Goal: Information Seeking & Learning: Learn about a topic

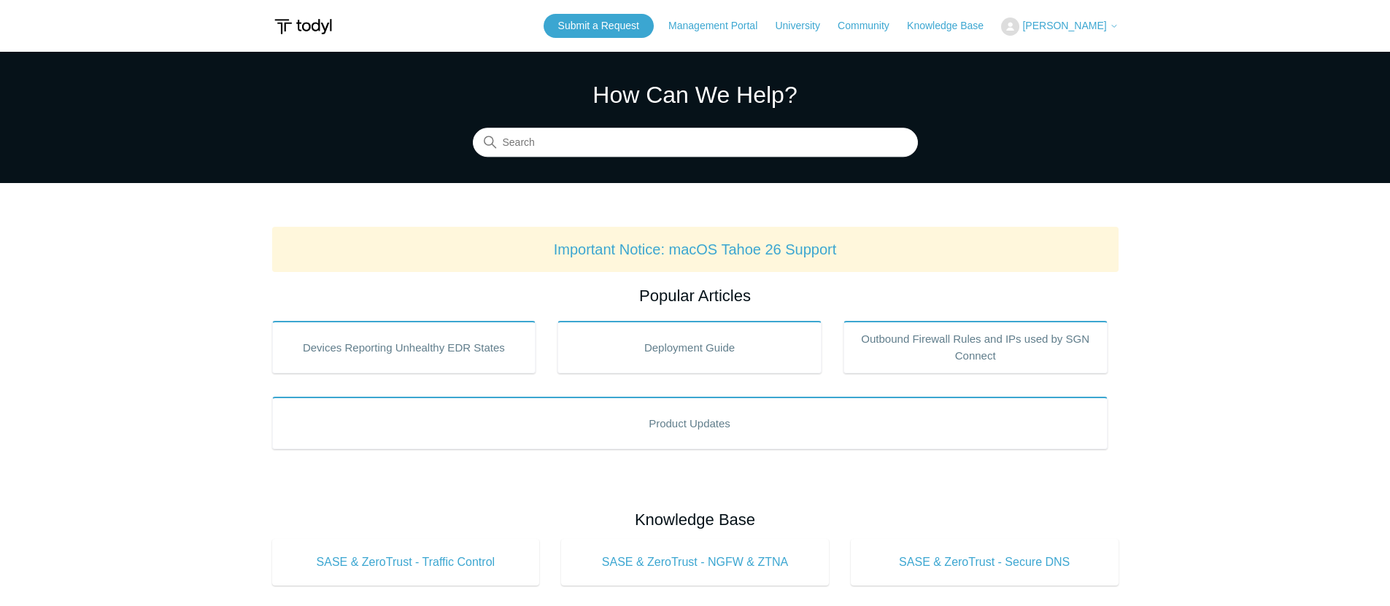
click at [1084, 26] on span "[PERSON_NAME]" at bounding box center [1064, 26] width 84 height 12
click at [1065, 50] on link "My Support Requests" at bounding box center [1073, 58] width 142 height 26
click at [778, 250] on link "Important Notice: macOS Tahoe 26 Support" at bounding box center [695, 250] width 283 height 16
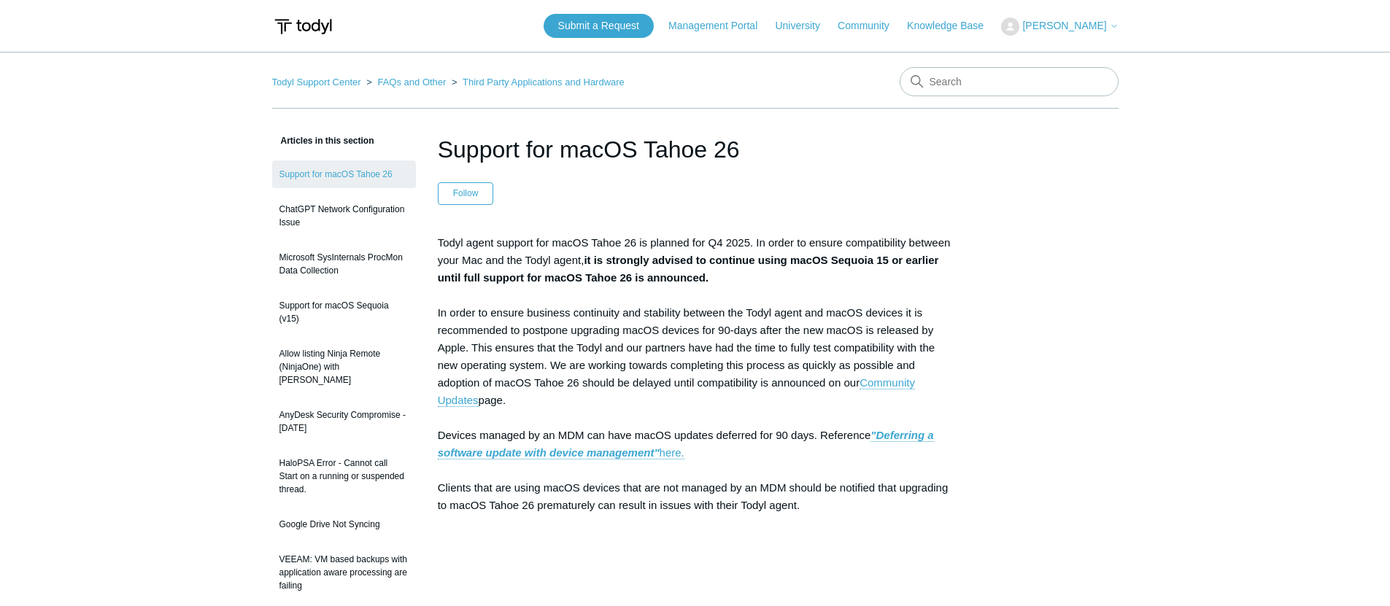
drag, startPoint x: 754, startPoint y: 274, endPoint x: 695, endPoint y: 259, distance: 61.1
click at [695, 259] on p "Todyl agent support for macOS Tahoe 26 is planned for Q4 2025. In order to ensu…" at bounding box center [695, 409] width 515 height 350
click at [631, 258] on p "Todyl agent support for macOS Tahoe 26 is planned for Q4 2025. In order to ensu…" at bounding box center [695, 409] width 515 height 350
drag, startPoint x: 630, startPoint y: 258, endPoint x: 760, endPoint y: 269, distance: 130.3
click at [760, 269] on p "Todyl agent support for macOS Tahoe 26 is planned for Q4 2025. In order to ensu…" at bounding box center [695, 409] width 515 height 350
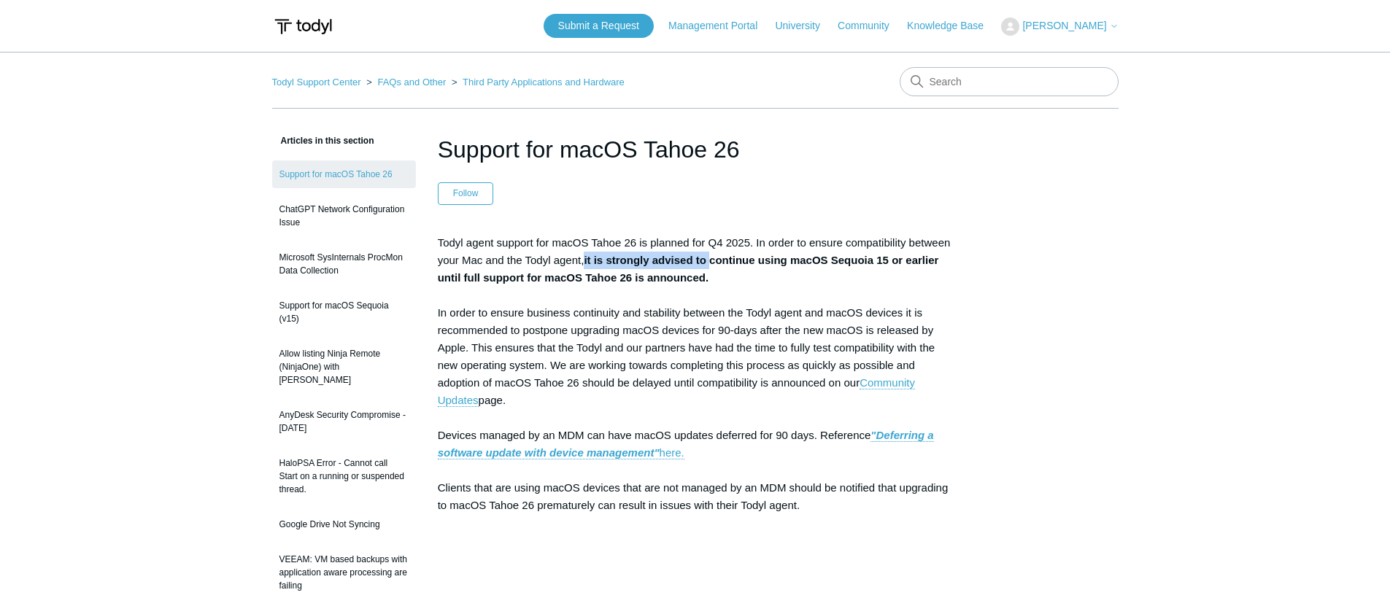
drag, startPoint x: 760, startPoint y: 269, endPoint x: 740, endPoint y: 274, distance: 20.5
click at [760, 269] on p "Todyl agent support for macOS Tahoe 26 is planned for Q4 2025. In order to ensu…" at bounding box center [695, 409] width 515 height 350
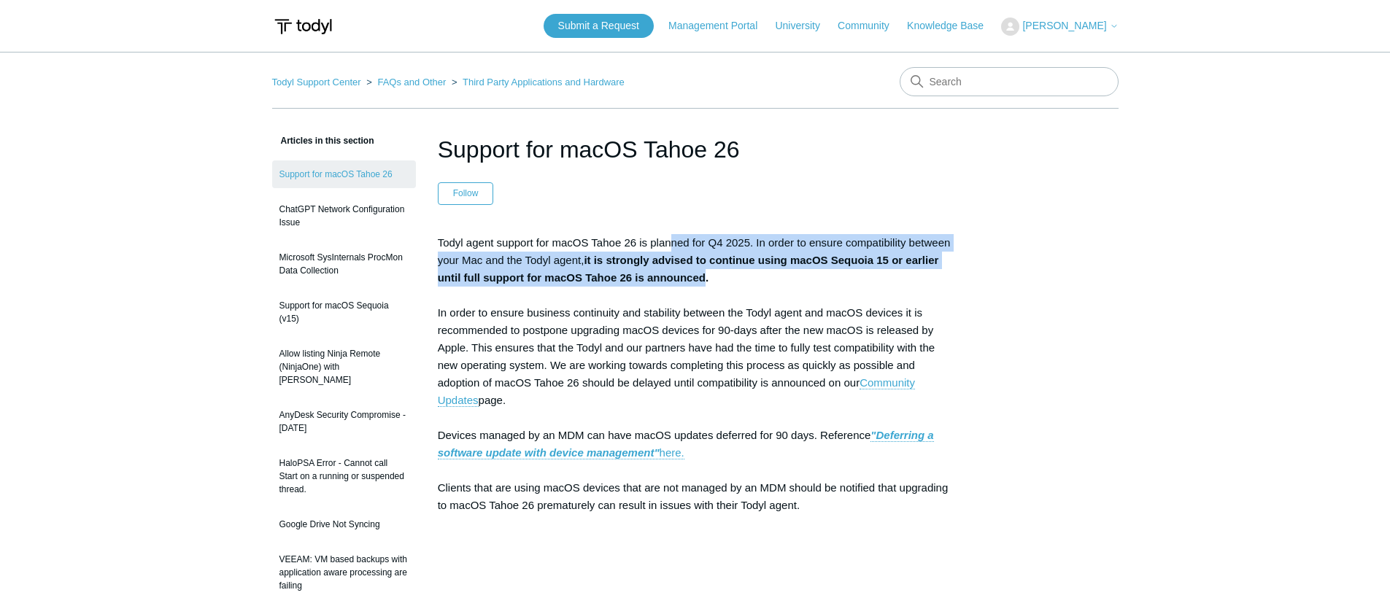
drag, startPoint x: 738, startPoint y: 276, endPoint x: 674, endPoint y: 250, distance: 69.8
click at [674, 250] on p "Todyl agent support for macOS Tahoe 26 is planned for Q4 2025. In order to ensu…" at bounding box center [695, 409] width 515 height 350
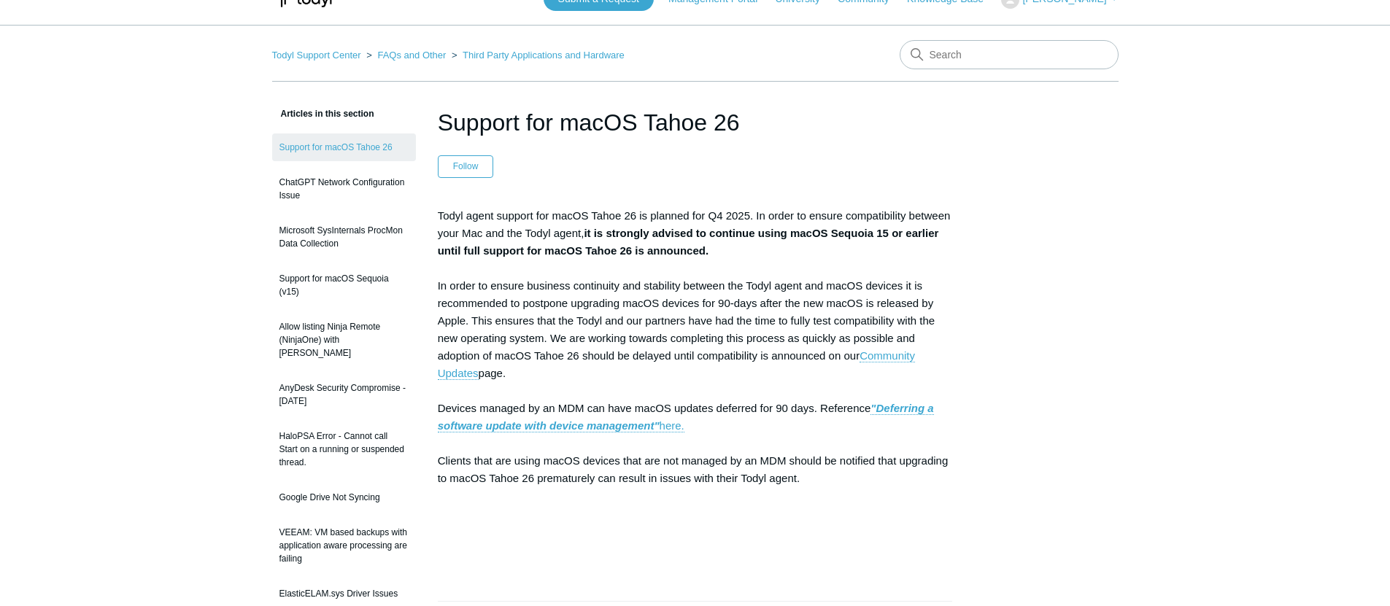
scroll to position [26, 0]
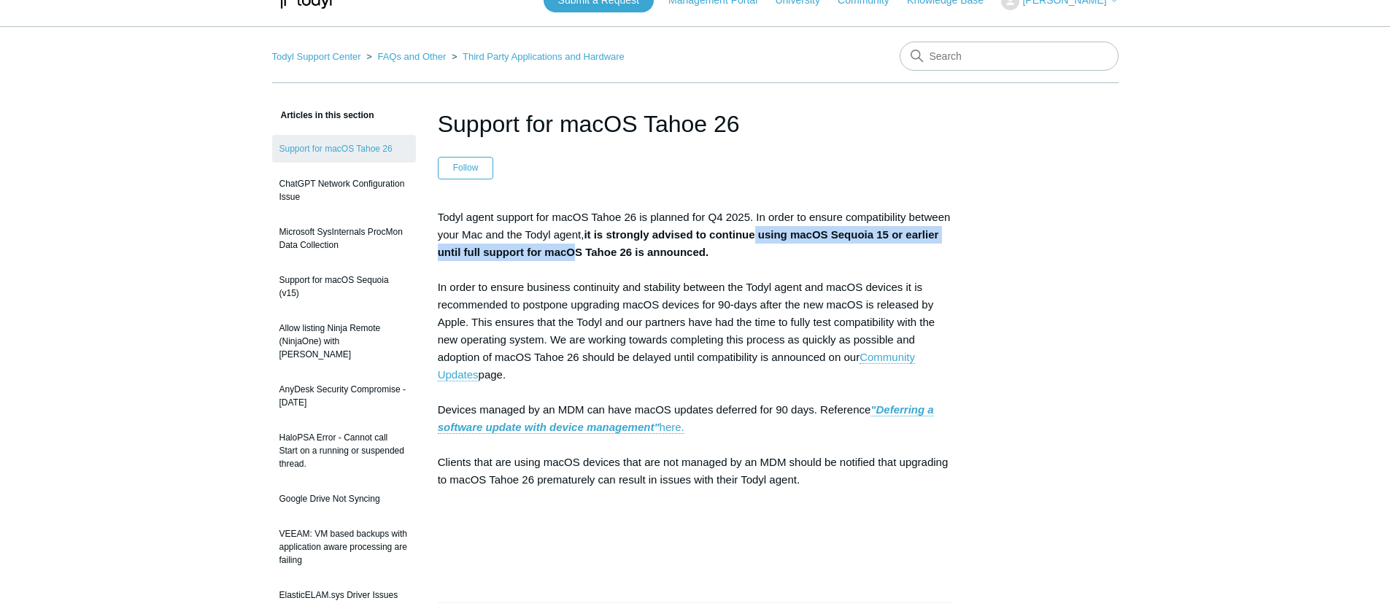
drag, startPoint x: 800, startPoint y: 244, endPoint x: 613, endPoint y: 260, distance: 187.5
click at [613, 260] on p "Todyl agent support for macOS Tahoe 26 is planned for Q4 2025. In order to ensu…" at bounding box center [695, 384] width 515 height 350
drag, startPoint x: 641, startPoint y: 253, endPoint x: 712, endPoint y: 247, distance: 71.8
click at [641, 253] on strong "it is strongly advised to continue using macOS Sequoia 15 or earlier until full…" at bounding box center [688, 243] width 501 height 30
drag, startPoint x: 712, startPoint y: 247, endPoint x: 753, endPoint y: 245, distance: 40.9
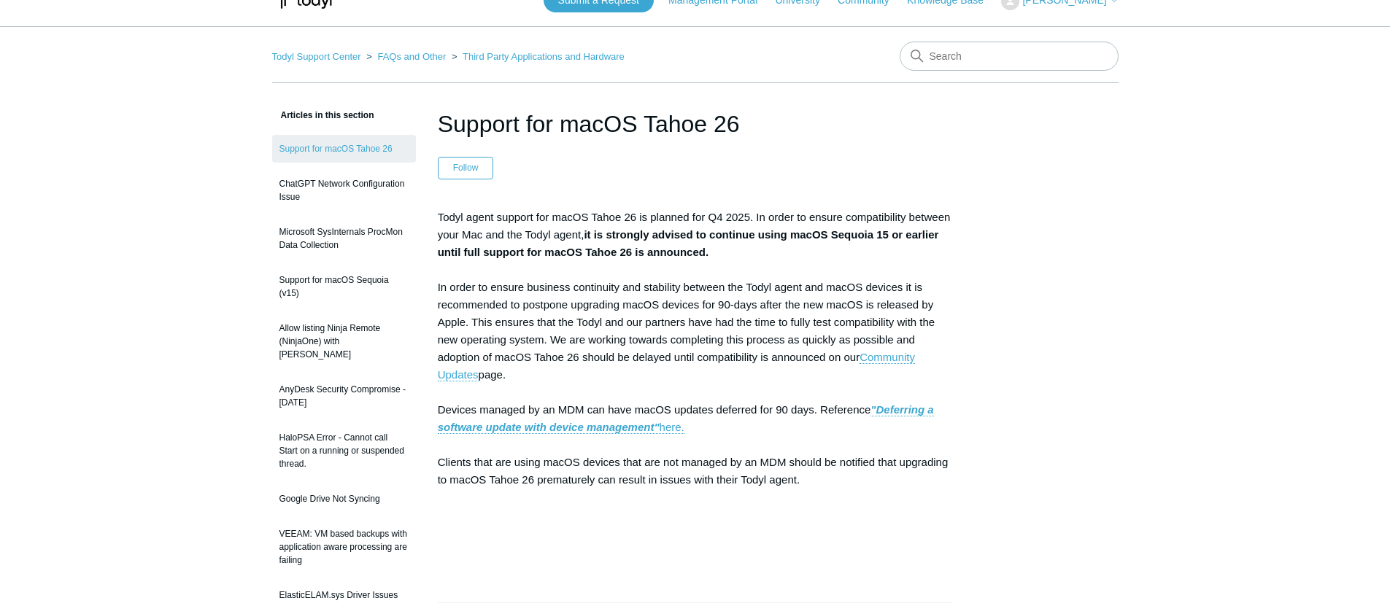
click at [753, 245] on p "Todyl agent support for macOS Tahoe 26 is planned for Q4 2025. In order to ensu…" at bounding box center [695, 384] width 515 height 350
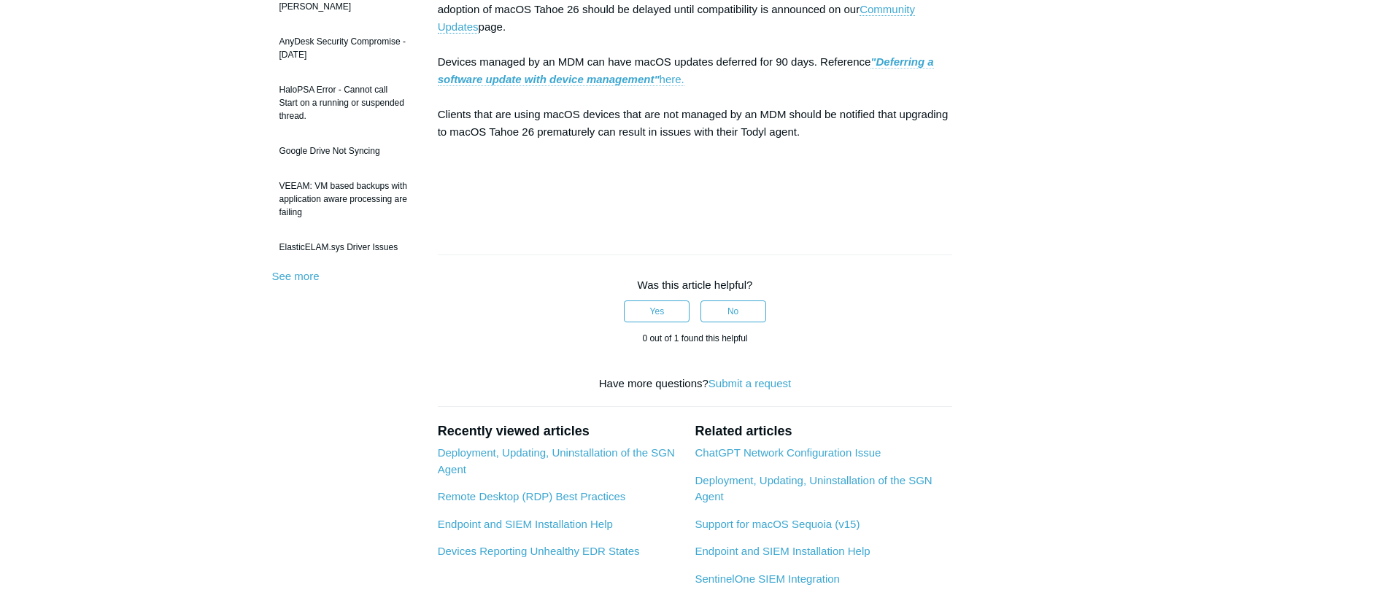
scroll to position [579, 0]
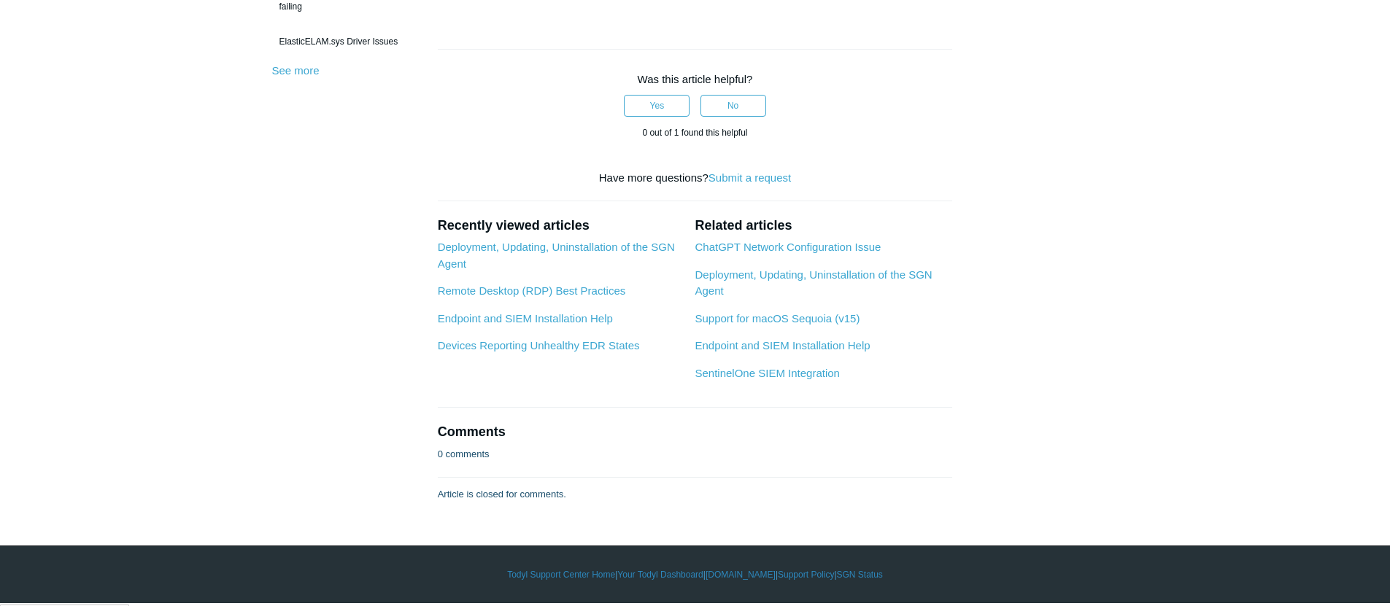
click at [718, 256] on li "ChatGPT Network Configuration Issue" at bounding box center [824, 247] width 258 height 17
click at [718, 252] on link "ChatGPT Network Configuration Issue" at bounding box center [788, 247] width 186 height 12
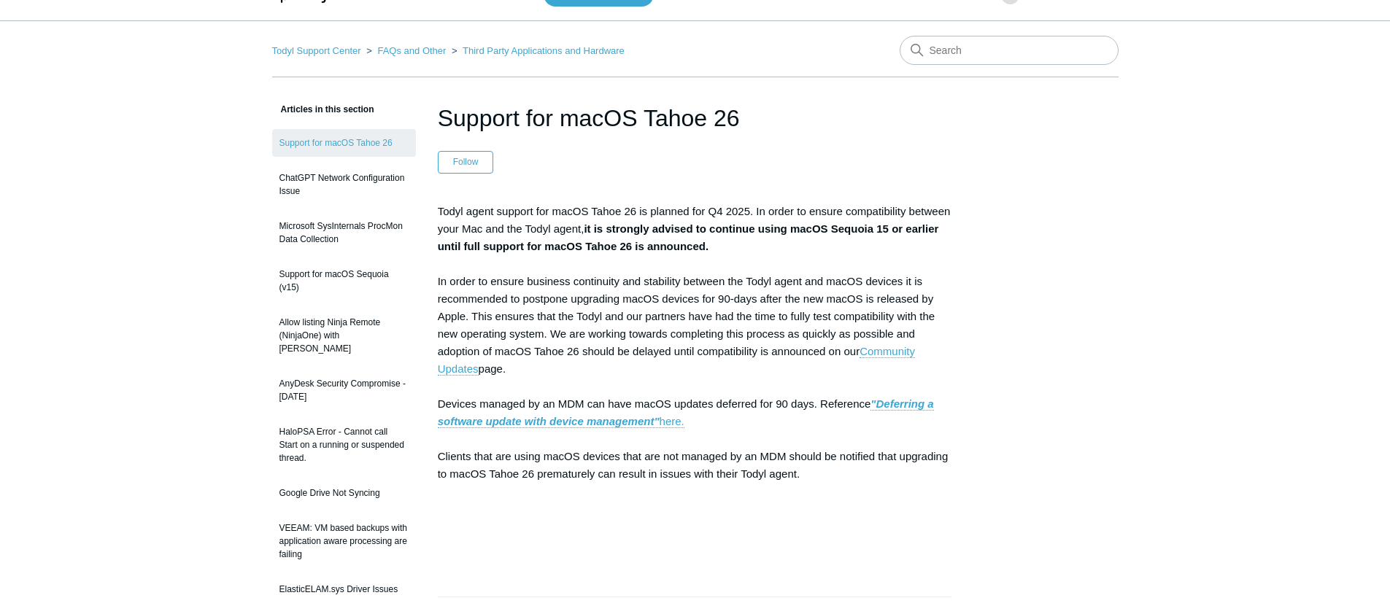
scroll to position [0, 0]
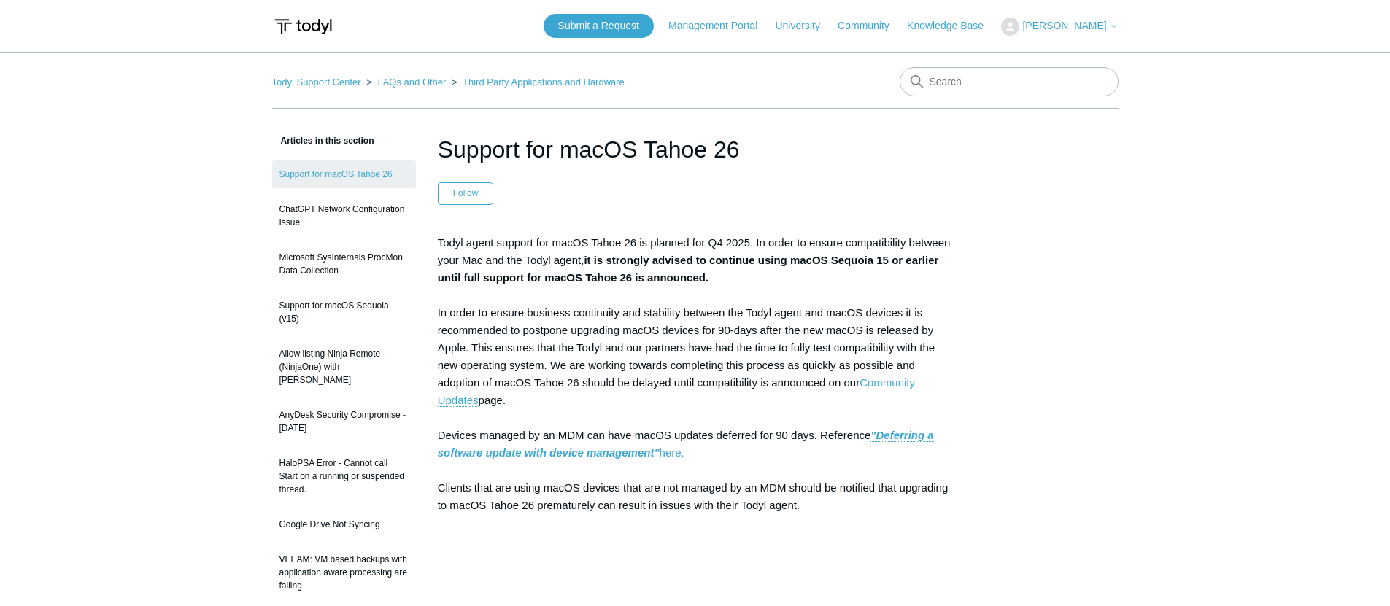
click at [1089, 20] on span "[PERSON_NAME]" at bounding box center [1064, 26] width 84 height 12
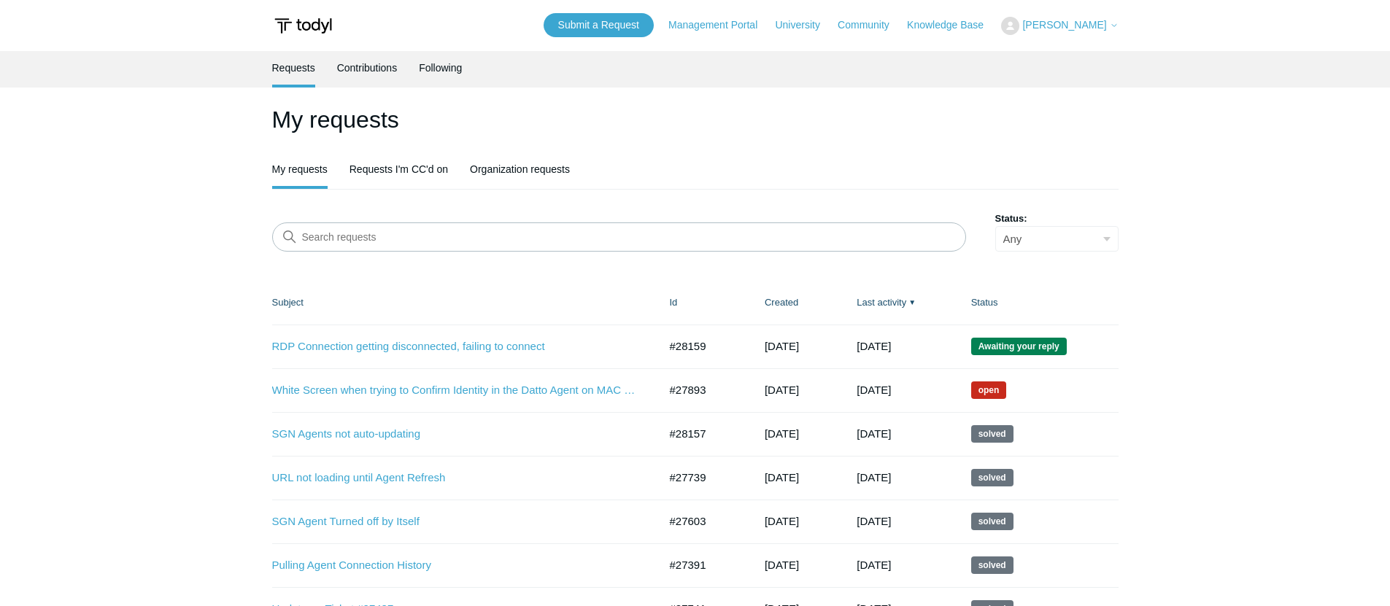
scroll to position [3, 0]
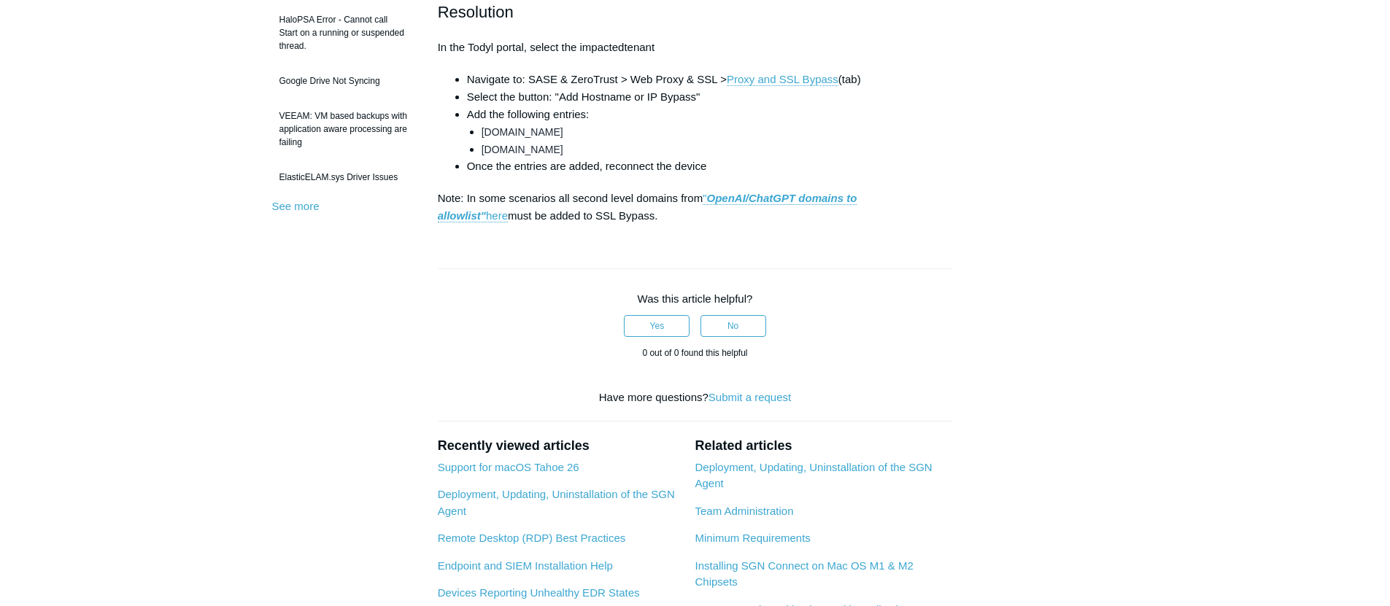
scroll to position [443, 0]
